Goal: Download file/media

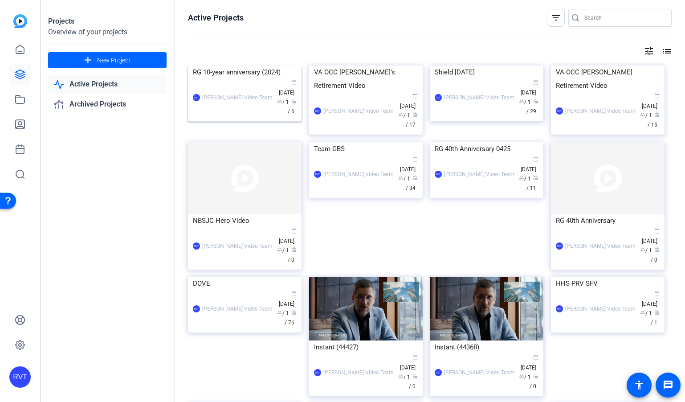
click at [252, 65] on img at bounding box center [245, 65] width 114 height 0
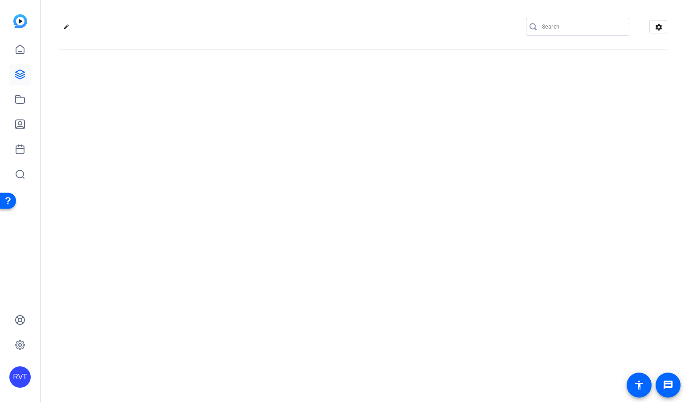
click at [252, 112] on div "edit settings" at bounding box center [363, 201] width 644 height 402
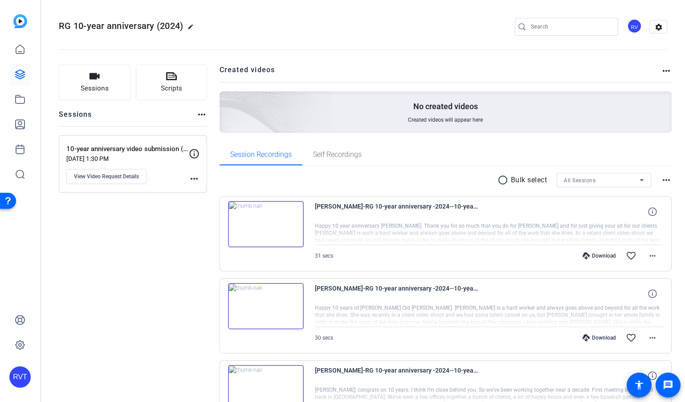
click at [141, 259] on div "Sessions Scripts Sessions more_horiz 10-year anniversary video submission (2024…" at bounding box center [133, 387] width 148 height 645
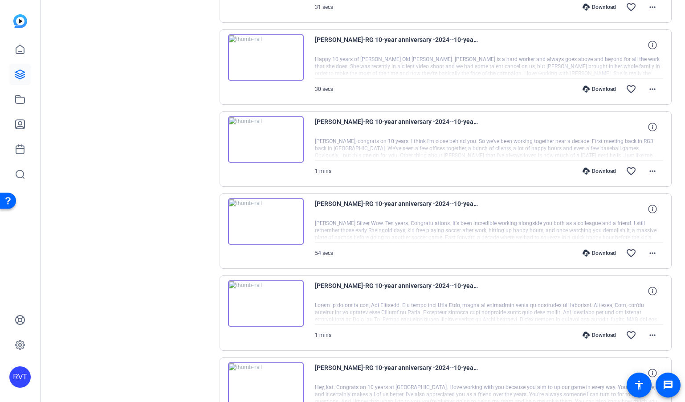
scroll to position [319, 0]
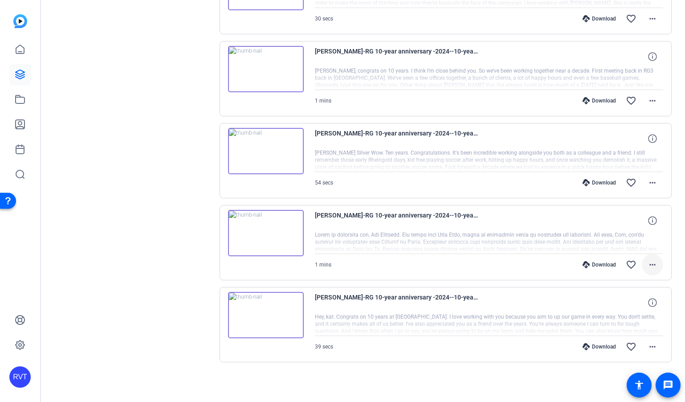
click at [655, 266] on mat-icon "more_horiz" at bounding box center [652, 264] width 11 height 11
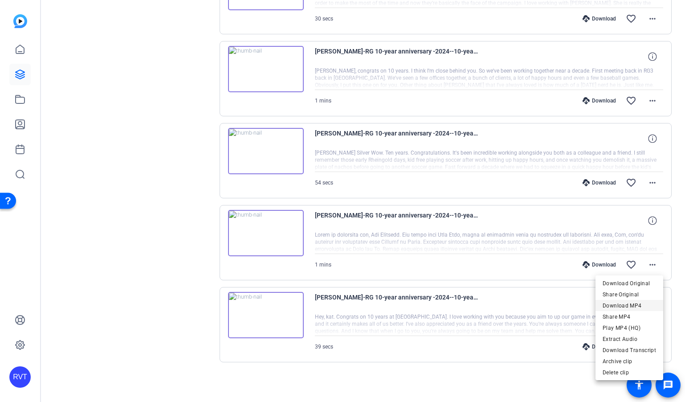
click at [624, 303] on span "Download MP4" at bounding box center [629, 305] width 53 height 11
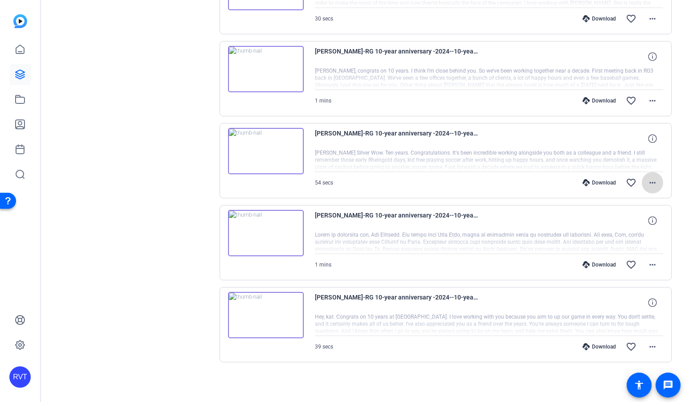
click at [653, 182] on mat-icon "more_horiz" at bounding box center [652, 182] width 11 height 11
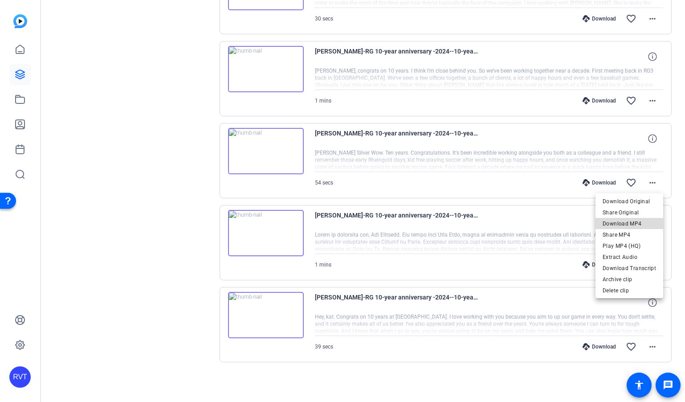
click at [635, 222] on span "Download MP4" at bounding box center [629, 223] width 53 height 11
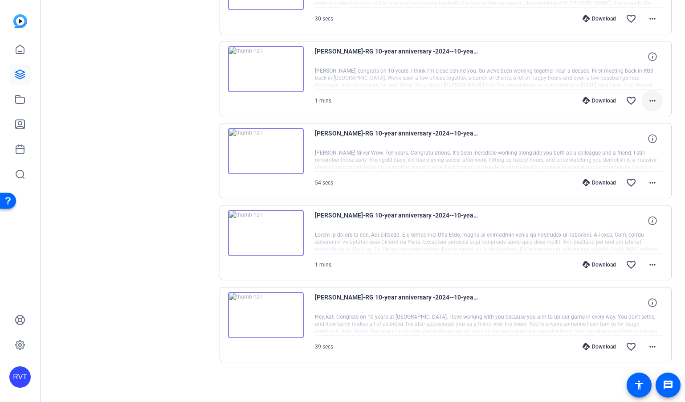
click at [653, 101] on mat-icon "more_horiz" at bounding box center [652, 100] width 11 height 11
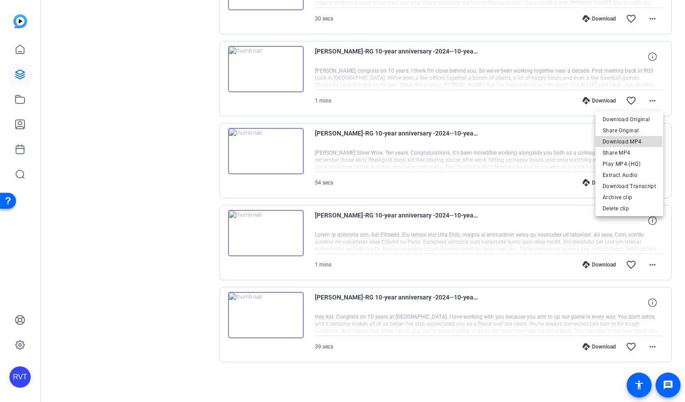
click at [625, 142] on span "Download MP4" at bounding box center [629, 141] width 53 height 11
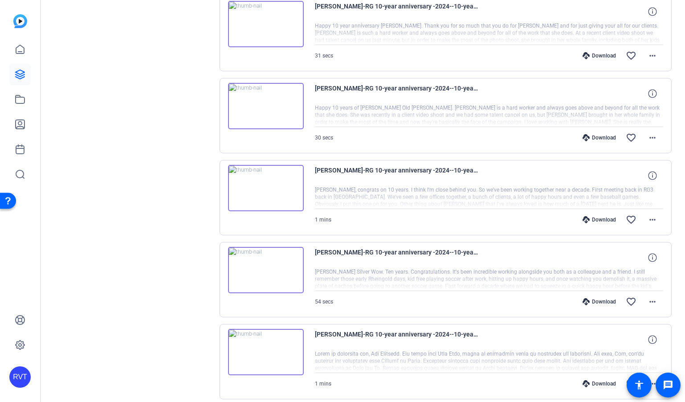
scroll to position [172, 0]
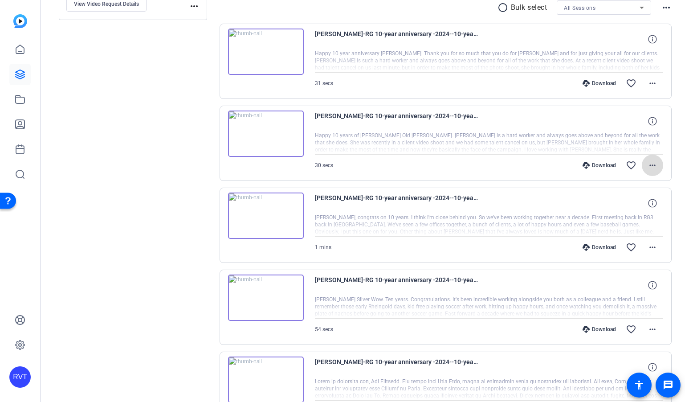
click at [651, 167] on mat-icon "more_horiz" at bounding box center [652, 165] width 11 height 11
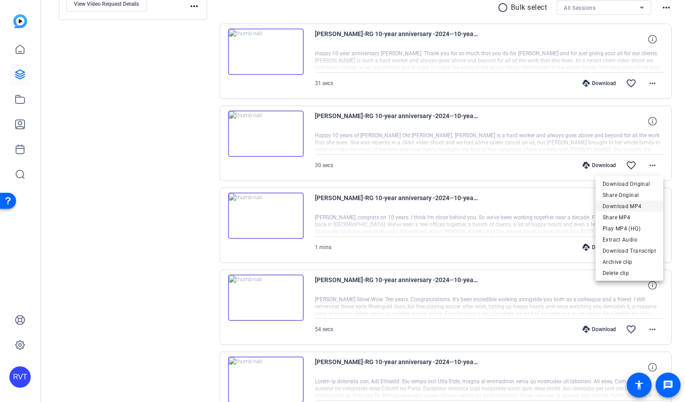
click at [635, 201] on span "Download MP4" at bounding box center [629, 206] width 53 height 11
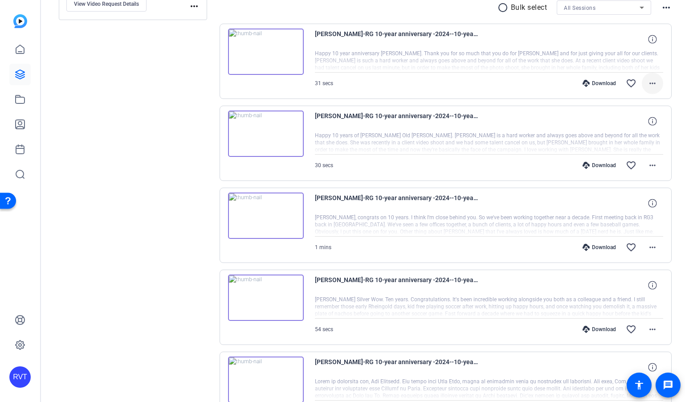
click at [655, 82] on mat-icon "more_horiz" at bounding box center [652, 83] width 11 height 11
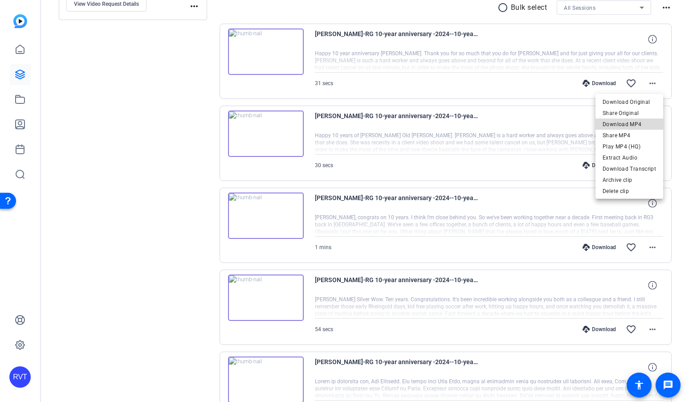
click at [643, 120] on span "Download MP4" at bounding box center [629, 124] width 53 height 11
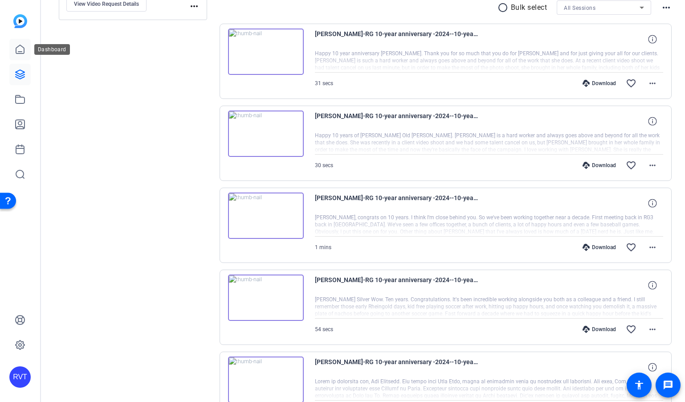
click at [20, 49] on icon at bounding box center [20, 49] width 11 height 11
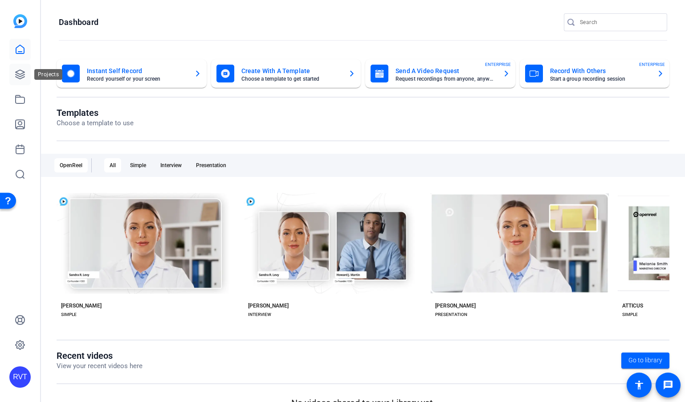
click at [19, 70] on icon at bounding box center [20, 74] width 9 height 9
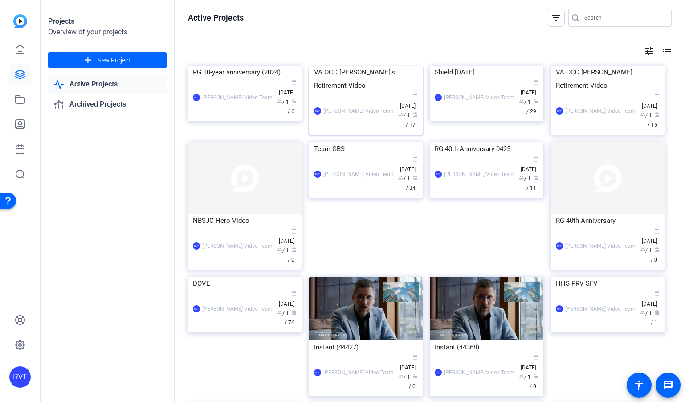
click at [360, 65] on img at bounding box center [366, 65] width 114 height 0
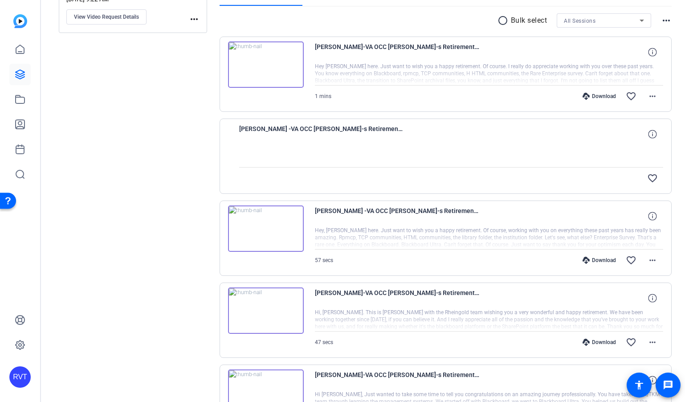
scroll to position [158, 0]
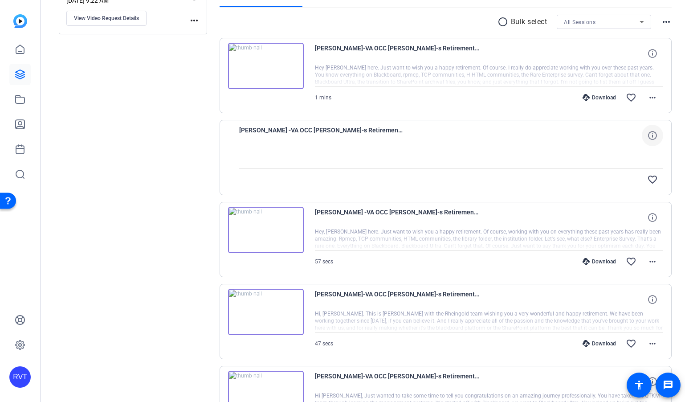
click at [654, 139] on icon at bounding box center [652, 135] width 8 height 8
click at [654, 139] on mat-icon "close" at bounding box center [652, 135] width 11 height 11
click at [655, 264] on mat-icon "more_horiz" at bounding box center [652, 261] width 11 height 11
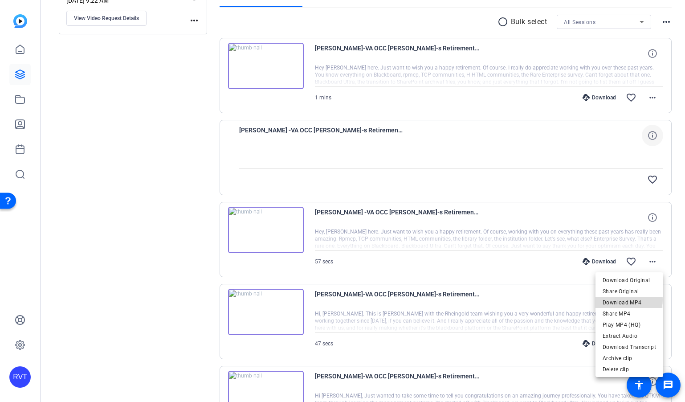
click at [626, 299] on span "Download MP4" at bounding box center [629, 302] width 53 height 11
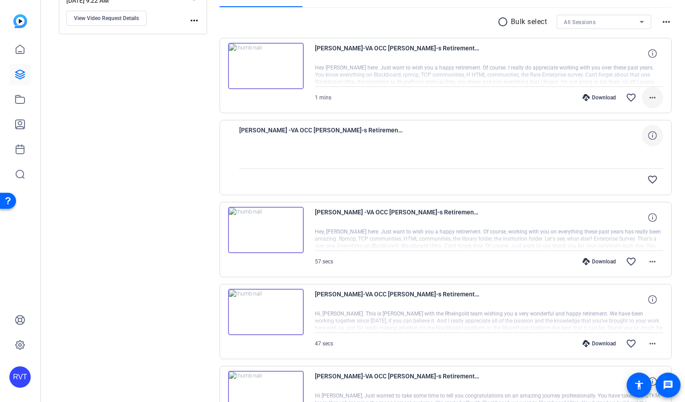
click at [653, 96] on mat-icon "more_horiz" at bounding box center [652, 97] width 11 height 11
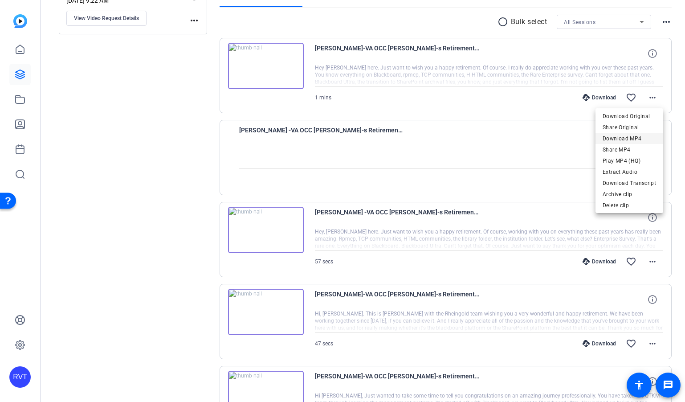
click at [633, 136] on span "Download MP4" at bounding box center [629, 138] width 53 height 11
